Goal: Task Accomplishment & Management: Manage account settings

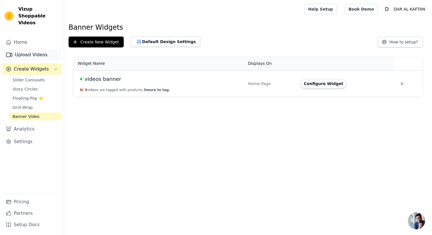
click at [27, 50] on link "Upload Videos" at bounding box center [31, 54] width 59 height 11
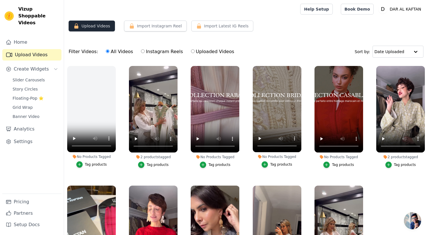
click at [97, 28] on button "Upload Videos" at bounding box center [92, 26] width 46 height 11
click at [40, 49] on link "Upload Videos" at bounding box center [31, 54] width 59 height 11
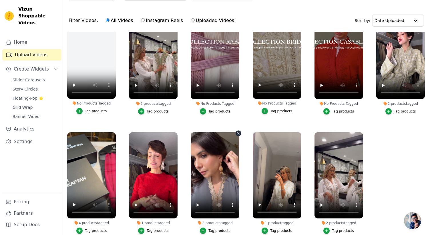
scroll to position [32, 0]
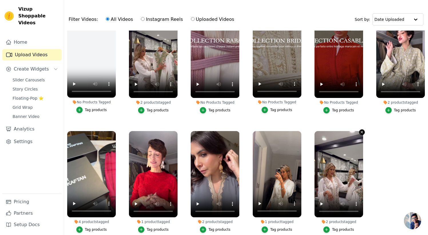
click at [359, 131] on icon "button" at bounding box center [361, 132] width 4 height 4
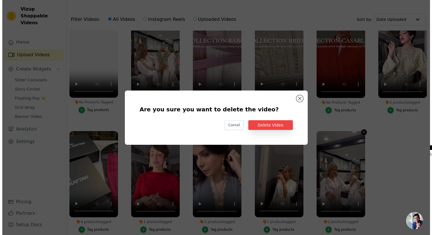
scroll to position [0, 0]
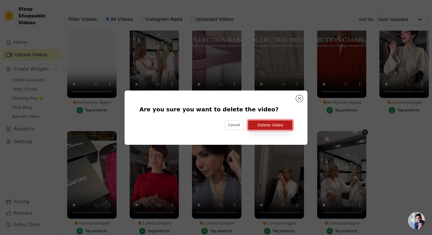
click at [288, 127] on button "Delete Video" at bounding box center [270, 125] width 45 height 10
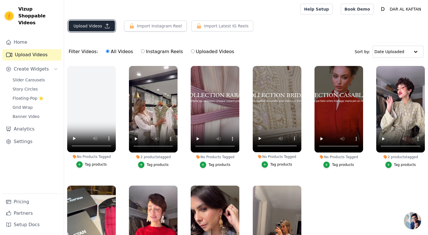
click at [96, 25] on button "Upload Videos" at bounding box center [92, 26] width 46 height 11
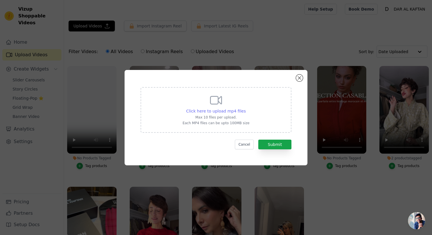
click at [231, 109] on span "Click here to upload mp4 files" at bounding box center [216, 111] width 60 height 5
click at [245, 108] on input "Click here to upload mp4 files Max 10 files per upload. Each MP4 files can be u…" at bounding box center [245, 108] width 0 height 0
type input "C:\fakepath\Banner RS - DAK.mp4"
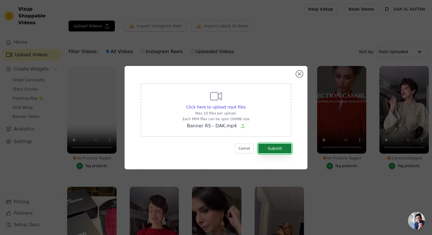
click at [265, 146] on button "Submit" at bounding box center [274, 149] width 33 height 10
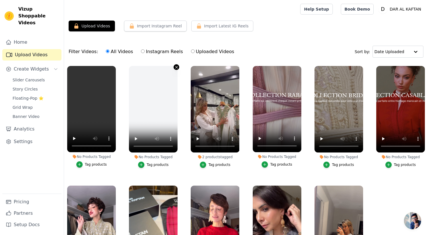
click at [175, 67] on icon "button" at bounding box center [176, 67] width 4 height 4
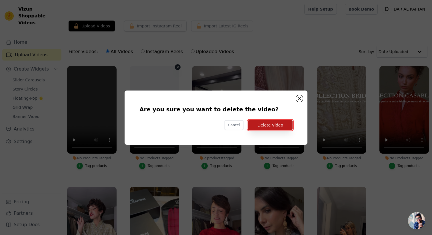
click at [277, 127] on button "Delete Video" at bounding box center [270, 125] width 45 height 10
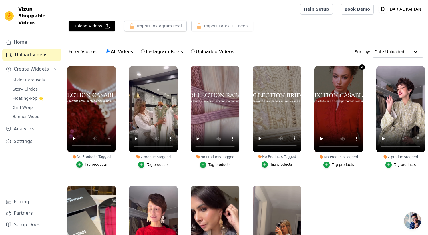
click at [360, 67] on icon "button" at bounding box center [361, 67] width 2 height 2
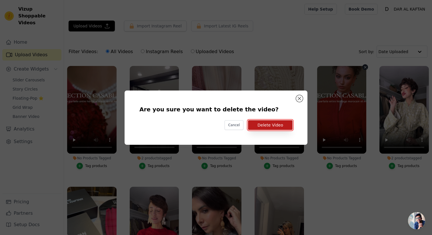
click at [280, 124] on button "Delete Video" at bounding box center [270, 125] width 45 height 10
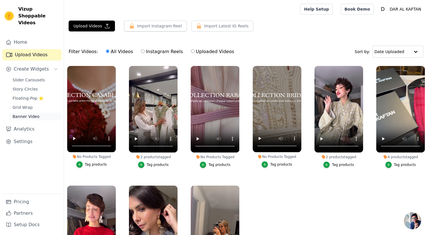
click at [17, 114] on span "Banner Video" at bounding box center [26, 117] width 27 height 6
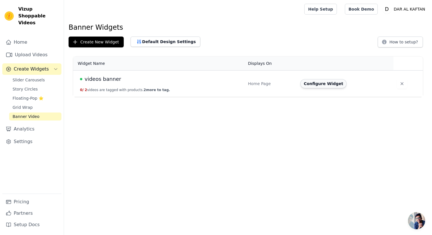
click at [309, 85] on button "Configure Widget" at bounding box center [323, 83] width 46 height 9
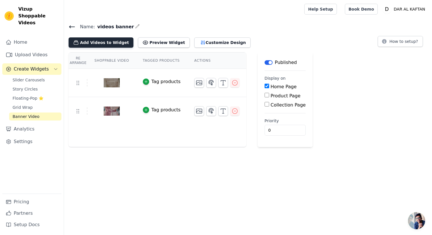
click at [104, 41] on button "Add Videos to Widget" at bounding box center [101, 42] width 65 height 10
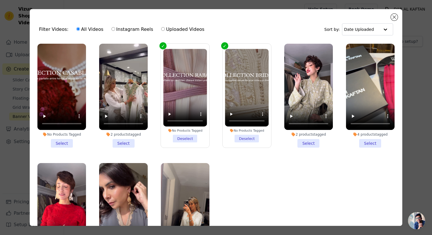
click at [63, 142] on li "No Products Tagged Select" at bounding box center [61, 96] width 49 height 104
click at [0, 0] on input "No Products Tagged Select" at bounding box center [0, 0] width 0 height 0
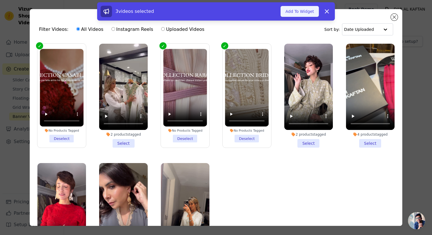
click at [308, 12] on button "Add To Widget" at bounding box center [299, 11] width 38 height 11
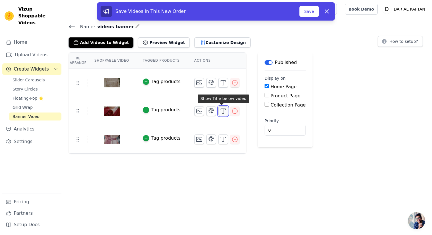
click at [221, 111] on icon "button" at bounding box center [223, 111] width 7 height 7
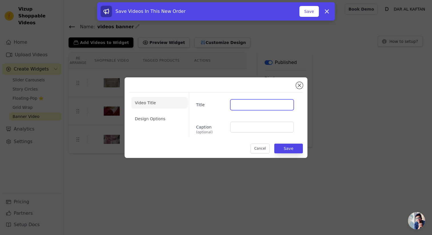
click at [235, 105] on input "Title" at bounding box center [261, 104] width 63 height 11
type input "COLLECTION CASABLANCA"
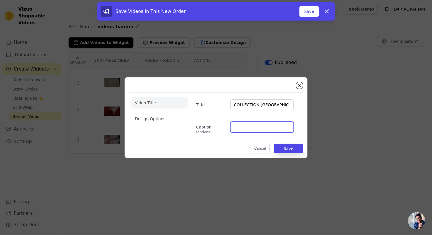
click at [250, 129] on input "Caption (optional)" at bounding box center [261, 127] width 63 height 11
type input "Des créations uniques, pensées pour s’adapter à chaque âge, chaque silhouette e…"
click at [279, 131] on input "Des créations uniques, pensées pour s’adapter à chaque âge, chaque silhouette e…" at bounding box center [261, 127] width 63 height 11
drag, startPoint x: 279, startPoint y: 131, endPoint x: 289, endPoint y: 130, distance: 10.3
click at [290, 130] on input "Des créations uniques, pensées pour s’adapter à chaque âge, chaque silhouette e…" at bounding box center [261, 127] width 63 height 11
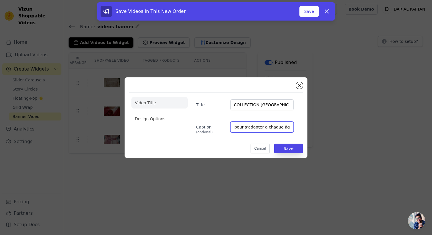
scroll to position [0, 95]
click at [272, 127] on input "Des créations uniques, pensées pour s’adapter à chaque âge, chaque silhouette e…" at bounding box center [261, 127] width 63 height 11
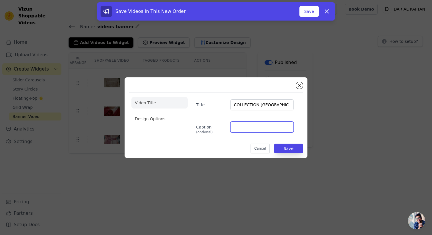
scroll to position [0, 0]
click at [261, 123] on input "Caption (optional)" at bounding box center [261, 127] width 63 height 11
click at [238, 128] on input "Caption (optional)" at bounding box center [261, 127] width 63 height 11
click at [247, 129] on input "Caption (optional)" at bounding box center [261, 127] width 63 height 11
paste input "L’alliance parfaite entre héritage marocain et modernité."
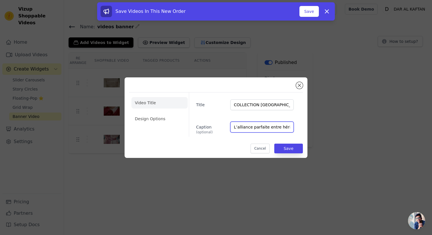
scroll to position [0, 47]
type input "L’alliance parfaite entre héritage marocain et modernité."
click at [288, 147] on button "Save" at bounding box center [288, 149] width 29 height 10
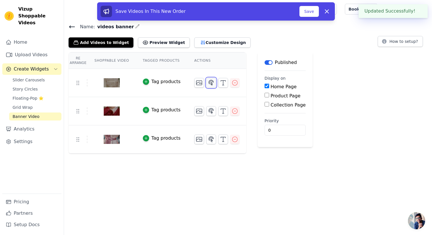
click at [211, 82] on icon "button" at bounding box center [211, 82] width 7 height 7
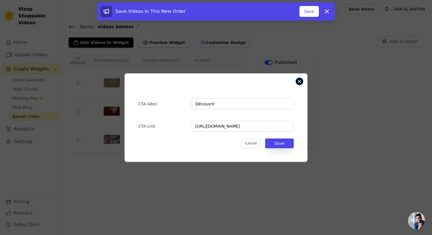
click at [299, 79] on button "Close modal" at bounding box center [299, 81] width 7 height 7
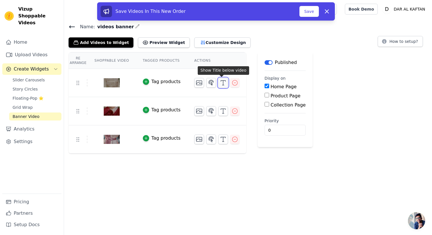
click at [220, 83] on icon "button" at bounding box center [223, 82] width 7 height 7
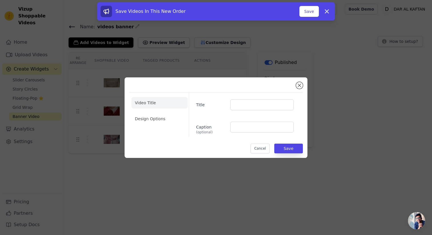
click at [185, 75] on div "Video Title Design Options Title Caption (optional) Cancel Save" at bounding box center [216, 117] width 414 height 99
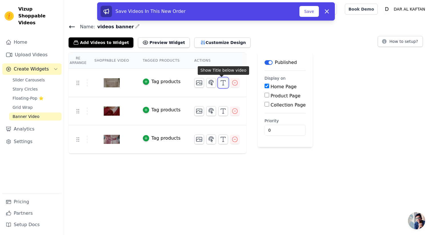
click at [220, 87] on button "button" at bounding box center [223, 83] width 10 height 10
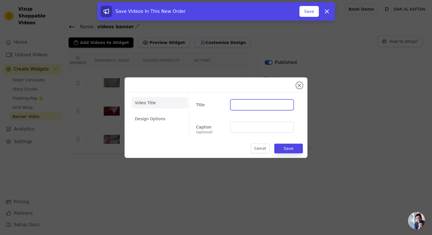
click at [236, 105] on input "Title" at bounding box center [261, 104] width 63 height 11
type input "COLLECTION BRIDAL"
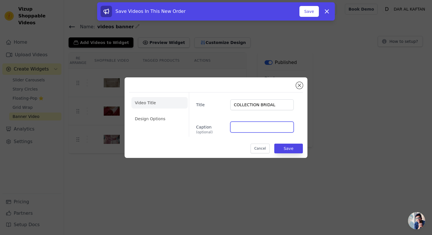
click at [242, 130] on input "Caption (optional)" at bounding box center [261, 127] width 63 height 11
click at [226, 139] on div "Video Title Design Options Title COLLECTION BRIDAL Caption (optional) Cancel Sa…" at bounding box center [216, 117] width 174 height 71
click at [254, 131] on input "Caption (optional)" at bounding box center [261, 127] width 63 height 11
paste input "L’élégance nuptiale réinventée pour votre jour d’exception."
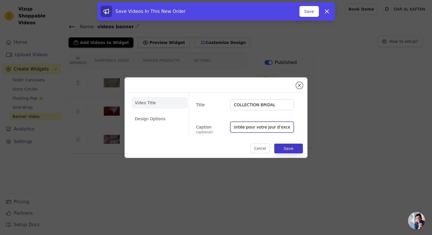
type input "L’élégance nuptiale réinventée pour votre jour d’exception."
click at [295, 148] on button "Save" at bounding box center [288, 149] width 29 height 10
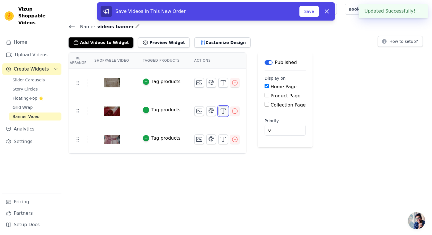
click at [223, 112] on icon "button" at bounding box center [223, 111] width 7 height 7
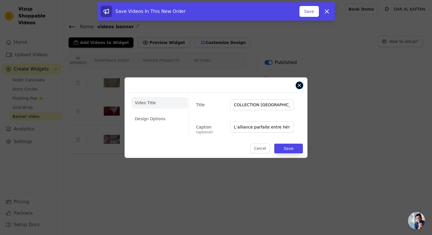
click at [299, 85] on button "Close modal" at bounding box center [299, 85] width 7 height 7
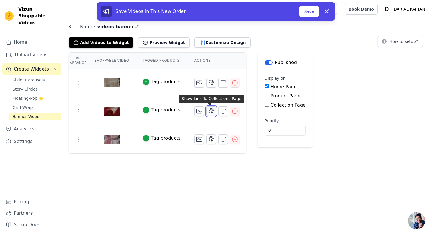
click at [209, 111] on icon "button" at bounding box center [211, 111] width 7 height 7
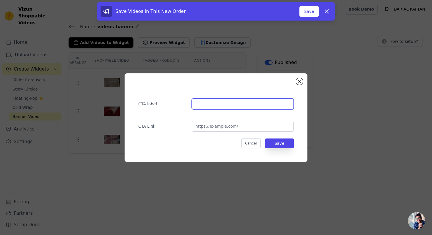
click at [213, 106] on input "text" at bounding box center [243, 104] width 102 height 11
type input "Découvrir"
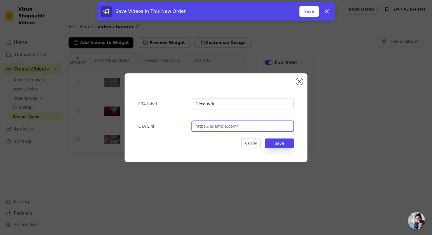
click at [235, 129] on input "url" at bounding box center [243, 126] width 102 height 11
type input "https://daralkaftan.com/collections/casablanca"
click at [278, 146] on button "Save" at bounding box center [279, 144] width 29 height 10
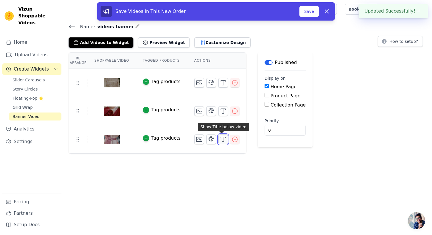
click at [222, 142] on icon "button" at bounding box center [223, 139] width 7 height 7
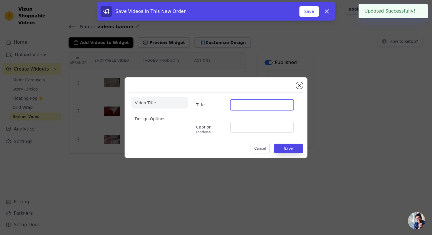
click at [240, 108] on input "Title" at bounding box center [261, 104] width 63 height 11
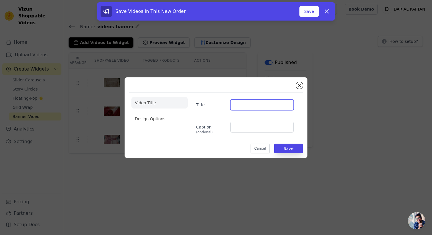
type input "COLLECTION RABAT"
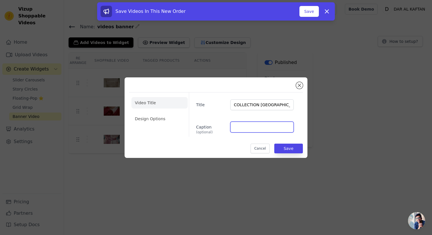
click at [255, 126] on input "Caption (optional)" at bounding box center [261, 127] width 63 height 11
type input "Des caftans qui célèbrent chaque instant précieux."
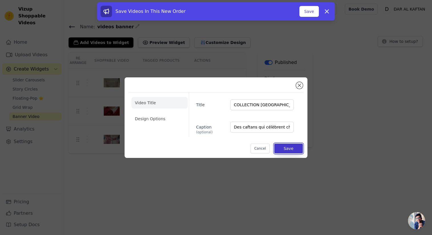
click at [286, 150] on button "Save" at bounding box center [288, 149] width 29 height 10
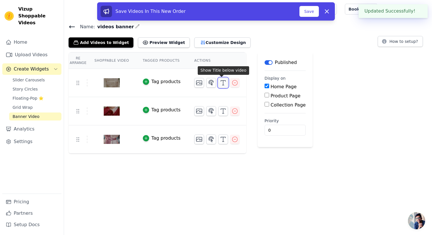
click at [220, 85] on icon "button" at bounding box center [223, 82] width 7 height 7
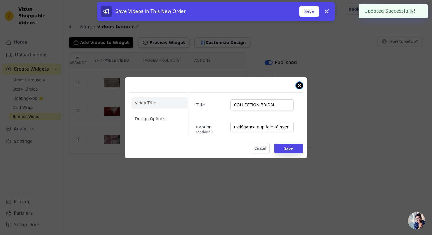
click at [296, 87] on div "Video Title Design Options Title COLLECTION BRIDAL Caption (optional) L’éléganc…" at bounding box center [216, 117] width 183 height 81
click at [300, 86] on button "Close modal" at bounding box center [299, 85] width 7 height 7
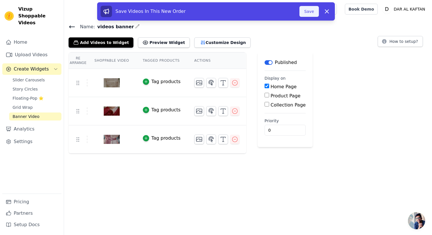
click at [308, 13] on button "Save" at bounding box center [308, 11] width 19 height 11
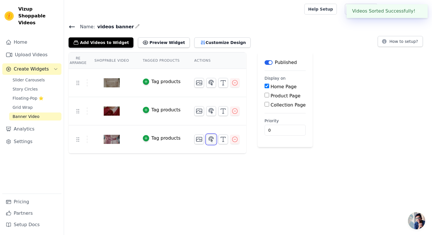
click at [211, 141] on icon "button" at bounding box center [211, 139] width 7 height 7
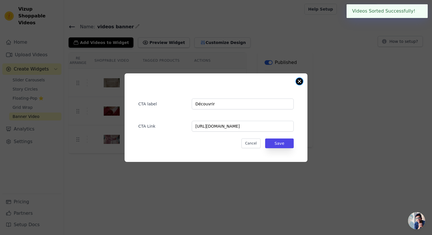
click at [297, 80] on button "Close modal" at bounding box center [299, 81] width 7 height 7
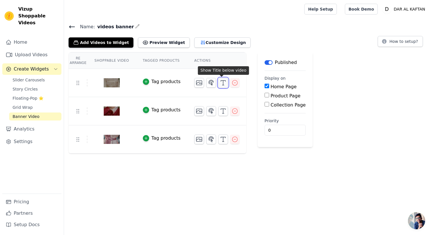
click at [221, 81] on icon "button" at bounding box center [223, 82] width 7 height 7
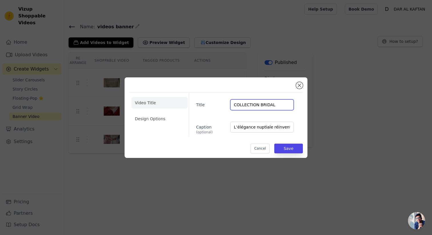
click at [252, 103] on input "COLLECTION BRIDAL" at bounding box center [261, 104] width 63 height 11
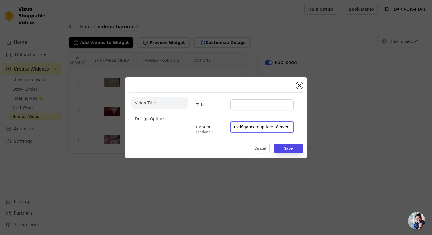
click at [259, 128] on input "L’élégance nuptiale réinventée pour votre jour d’exception." at bounding box center [261, 127] width 63 height 11
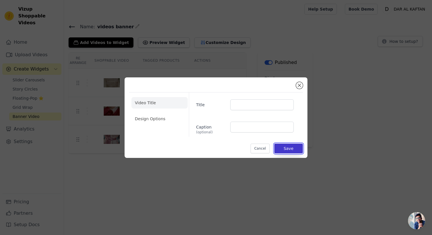
click at [286, 147] on button "Save" at bounding box center [288, 149] width 29 height 10
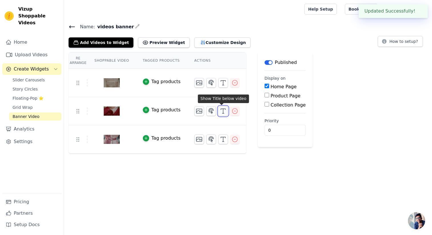
click at [222, 111] on icon "button" at bounding box center [223, 111] width 7 height 7
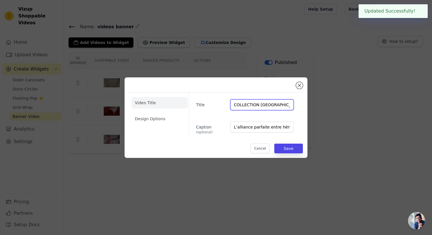
click at [250, 102] on input "COLLECTION CASABLANCA" at bounding box center [261, 104] width 63 height 11
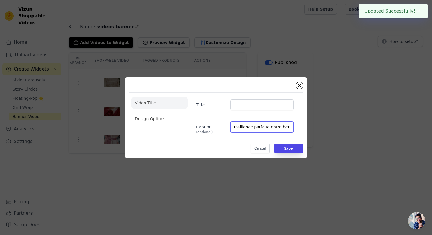
click at [264, 129] on input "L’alliance parfaite entre héritage marocain et modernité." at bounding box center [261, 127] width 63 height 11
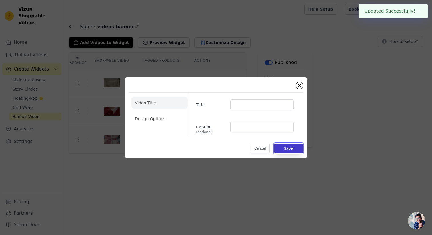
click at [288, 149] on button "Save" at bounding box center [288, 149] width 29 height 10
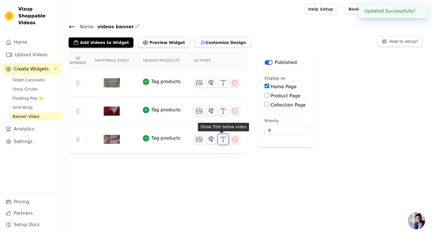
click at [220, 139] on icon "button" at bounding box center [223, 139] width 7 height 7
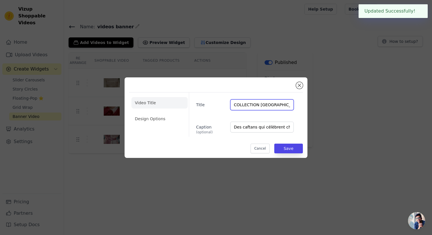
click at [250, 104] on input "COLLECTION RABAT" at bounding box center [261, 104] width 63 height 11
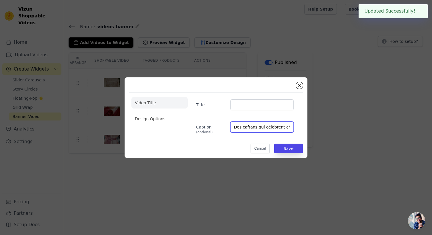
click at [263, 127] on input "Des caftans qui célèbrent chaque instant précieux." at bounding box center [261, 127] width 63 height 11
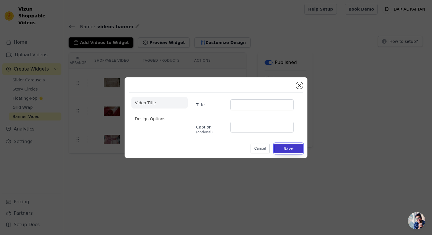
click at [293, 149] on button "Save" at bounding box center [288, 149] width 29 height 10
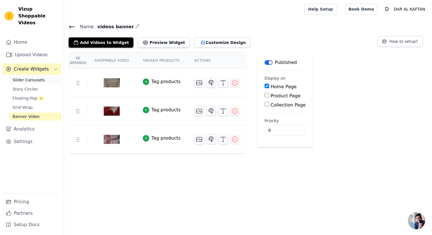
click at [28, 77] on span "Slider Carousels" at bounding box center [29, 80] width 32 height 6
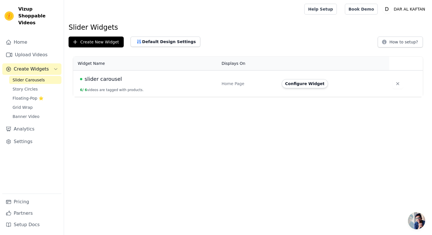
click at [163, 87] on td "slider carousel 6 / 6 videos are tagged with products." at bounding box center [145, 84] width 145 height 27
click at [301, 87] on button "Configure Widget" at bounding box center [305, 83] width 46 height 9
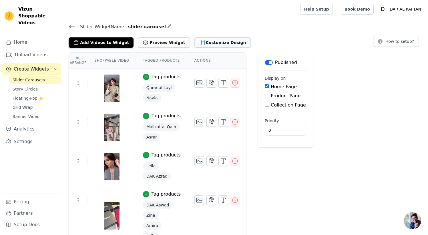
click at [204, 41] on button "Customize Design" at bounding box center [222, 42] width 56 height 10
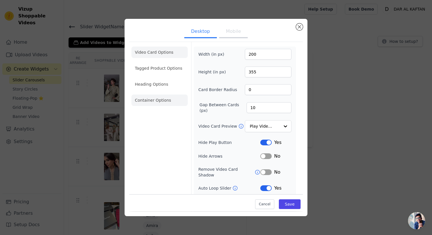
click at [159, 103] on li "Container Options" at bounding box center [159, 100] width 56 height 11
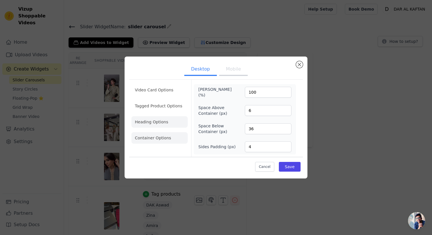
click at [172, 121] on li "Heading Options" at bounding box center [159, 121] width 56 height 11
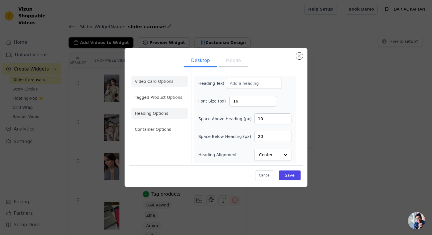
click at [157, 79] on li "Video Card Options" at bounding box center [159, 81] width 56 height 11
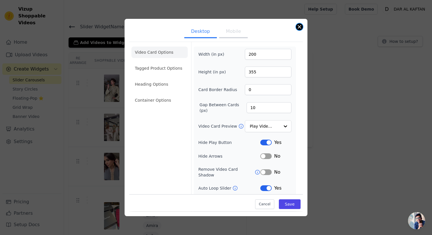
click at [300, 24] on button "Close modal" at bounding box center [299, 26] width 7 height 7
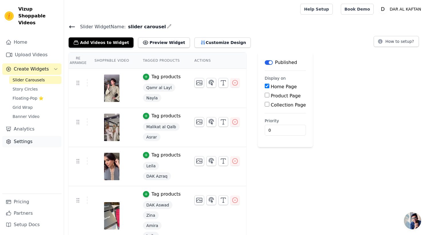
click at [27, 138] on link "Settings" at bounding box center [31, 141] width 59 height 11
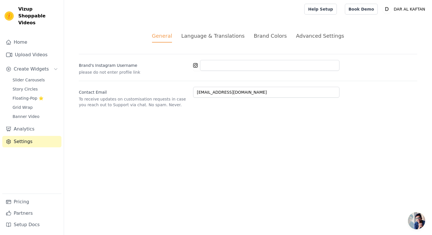
click at [266, 38] on div "Brand Colors" at bounding box center [270, 36] width 33 height 8
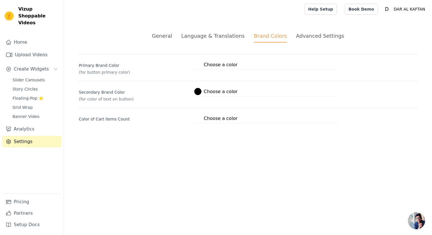
click at [205, 120] on label "#ffffff Choose a color" at bounding box center [215, 118] width 43 height 7
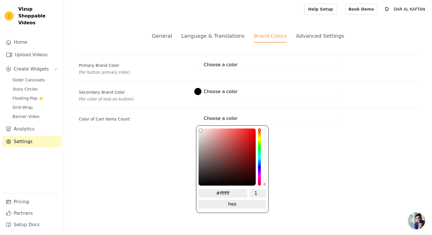
type input "#faf1f1"
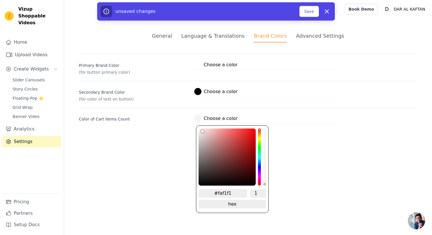
type input "#f9f0f0"
type input "#f7efef"
type input "#f4ebeb"
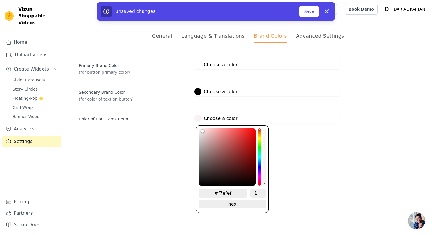
type input "#f4ebeb"
type input "#e4dcdc"
type input "#dad2d2"
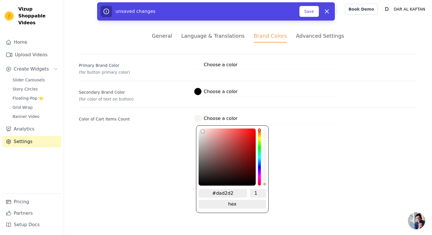
type input "#d1caca"
type input "#c6bfbf"
type input "#bab4b4"
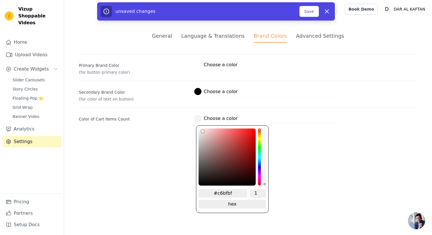
type input "#bab4b4"
type input "#b0aaaa"
type input "#9f9a9a"
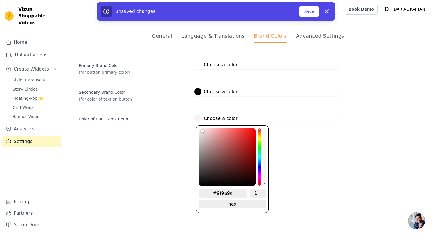
type input "#999494"
type input "#918c8c"
type input "#8b8686"
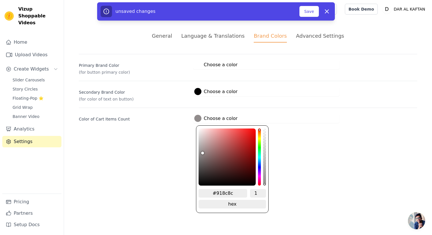
type input "#8b8686"
type input "#837f7f"
type input "#7d7979"
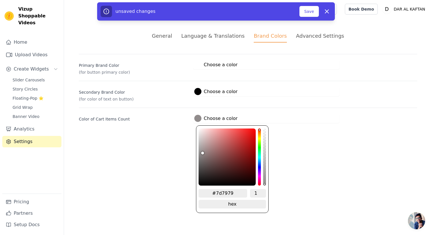
type input "#777272"
type input "#706d6d"
type input "#6c6969"
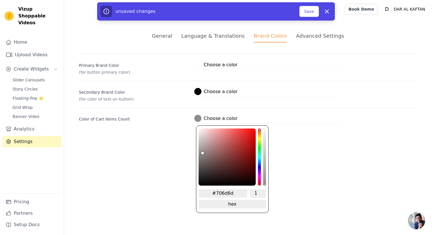
type input "#6c6969"
type input "#666363"
type input "#5e5c5c"
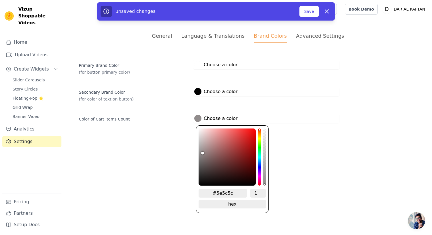
type input "#595757"
type input "#525050"
type input "#474747"
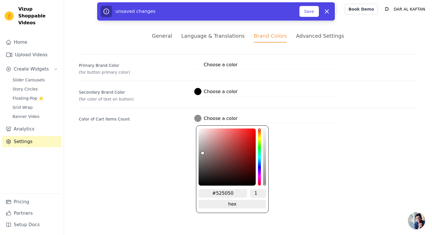
type input "#474747"
type input "#424242"
type input "#3d3d3d"
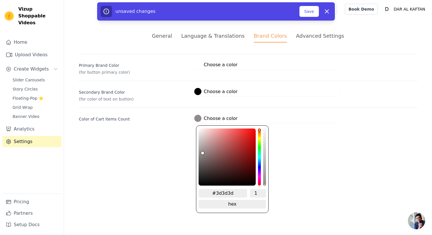
type input "#383838"
type input "#333333"
type input "#2e2e2e"
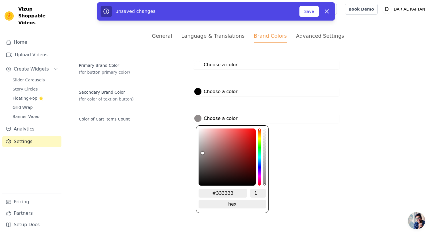
type input "#2e2e2e"
type input "#292929"
type input "#1c1c1c"
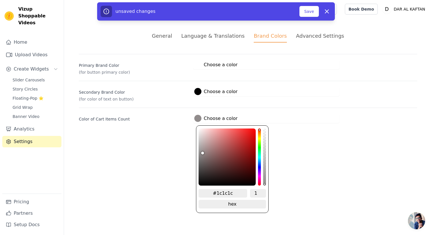
type input "#171717"
type input "#121212"
type input "#0d0d0d"
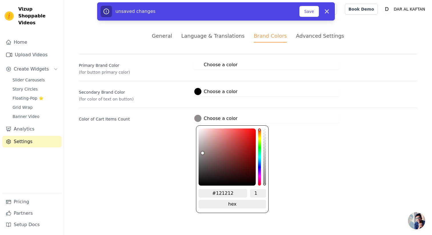
type input "#0d0d0d"
type input "#060606"
type input "#030303"
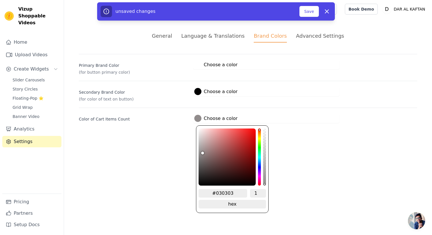
type input "#000000"
drag, startPoint x: 201, startPoint y: 129, endPoint x: 191, endPoint y: 199, distance: 70.6
click at [191, 137] on html "Vizup Shoppable Videos Home Upload Videos Create Widgets Slider Carousels Story…" at bounding box center [216, 68] width 432 height 137
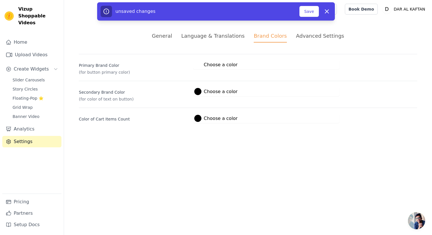
click at [176, 137] on html "Vizup Shoppable Videos Home Upload Videos Create Widgets Slider Carousels Story…" at bounding box center [216, 68] width 432 height 137
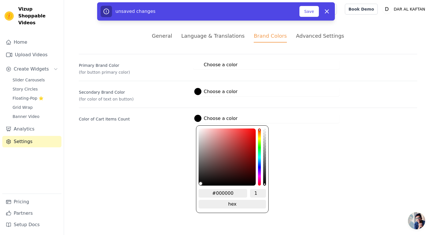
click at [199, 119] on div at bounding box center [197, 118] width 7 height 7
type input "#0b0b0b"
type input "#0d0c0c"
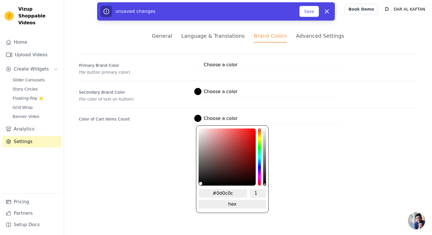
type input "#0e0e0e"
type input "#121111"
type input "#161515"
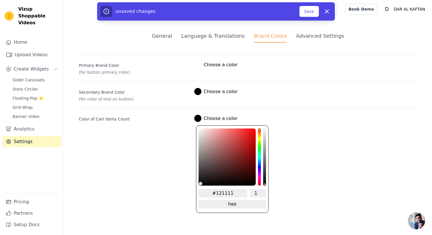
type input "#161515"
type input "#201f1f"
type input "#292727"
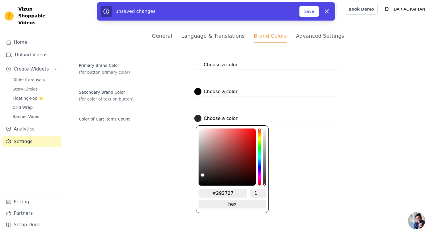
type input "#3b3939"
type input "#454242"
type input "#545151"
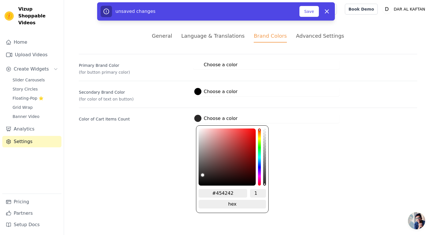
type input "#545151"
type input "#666262"
type input "#787474"
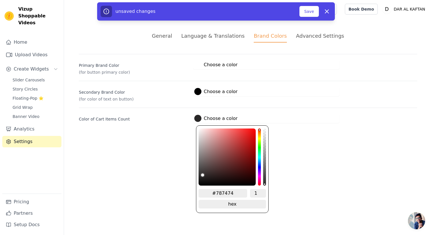
type input "#8a8585"
type input "#9f9a9a"
type input "#b6b0b0"
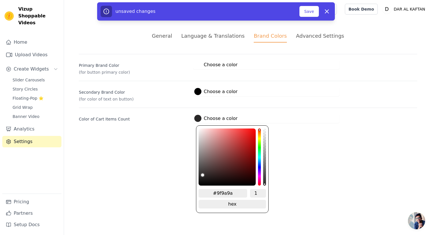
type input "#b6b0b0"
type input "#cbc4c4"
type input "#e2dada"
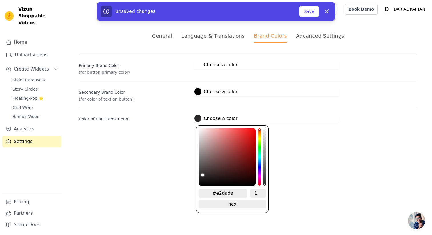
type input "#fef5f5"
type input "#fff6f6"
type input "#fff5f5"
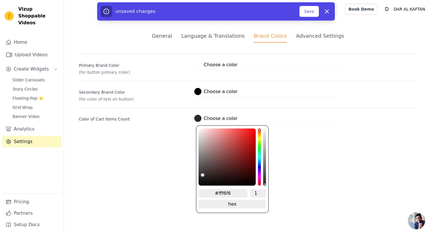
type input "#fff5f5"
type input "#fff4f4"
drag, startPoint x: 201, startPoint y: 183, endPoint x: 201, endPoint y: 69, distance: 114.0
click at [201, 69] on div "Primary Brand Color (for button primary color) #ffffff Choose a color #ffffff 1…" at bounding box center [248, 88] width 338 height 69
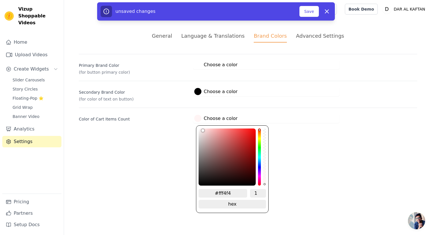
type input "#f9ebeb"
type input "#f9ecec"
type input "#f9eded"
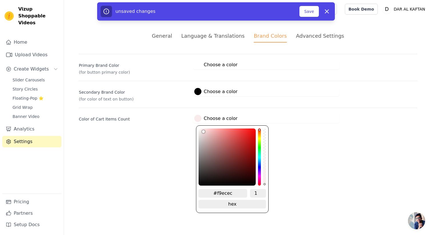
type input "#f9eded"
type input "#f9f0f0"
type input "#f9f5f5"
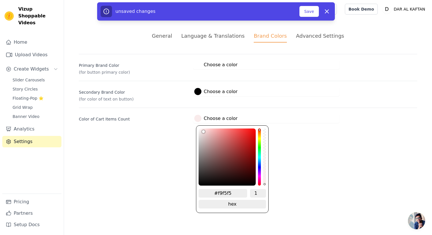
type input "#f9f9f9"
type input "#fafafa"
type input "#fbfbfb"
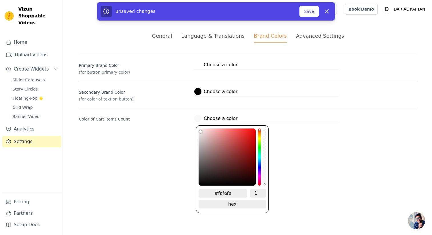
type input "#fbfbfb"
type input "#fcfcfc"
type input "#fefefe"
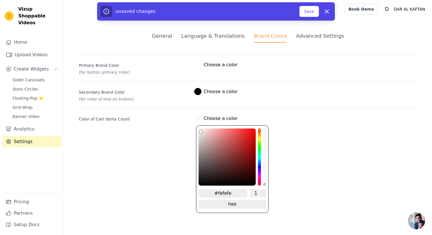
type input "#ffffff"
drag, startPoint x: 202, startPoint y: 130, endPoint x: 171, endPoint y: 127, distance: 30.7
click at [176, 127] on div "General Language & Translations Brand Colors Advanced Settings unsaved changes …" at bounding box center [248, 77] width 366 height 119
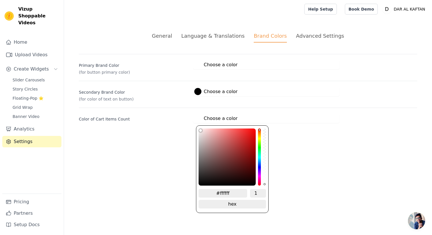
click at [171, 125] on div "General Language & Translations Brand Colors Advanced Settings unsaved changes …" at bounding box center [248, 77] width 366 height 119
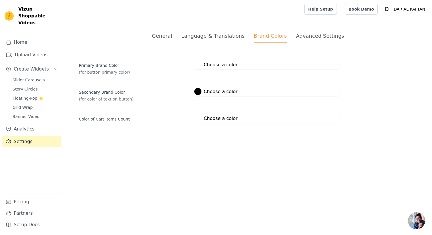
click at [311, 37] on div "Advanced Settings" at bounding box center [320, 36] width 48 height 8
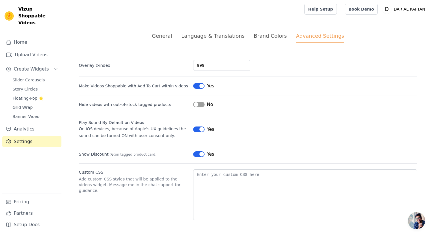
click at [200, 41] on li "Language & Translations" at bounding box center [212, 37] width 63 height 11
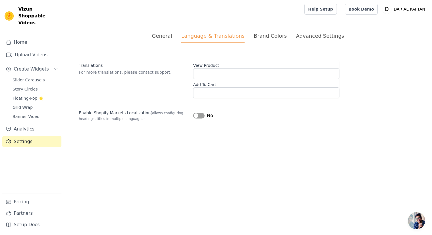
click at [163, 41] on li "General" at bounding box center [162, 37] width 20 height 11
